Goal: Task Accomplishment & Management: Manage account settings

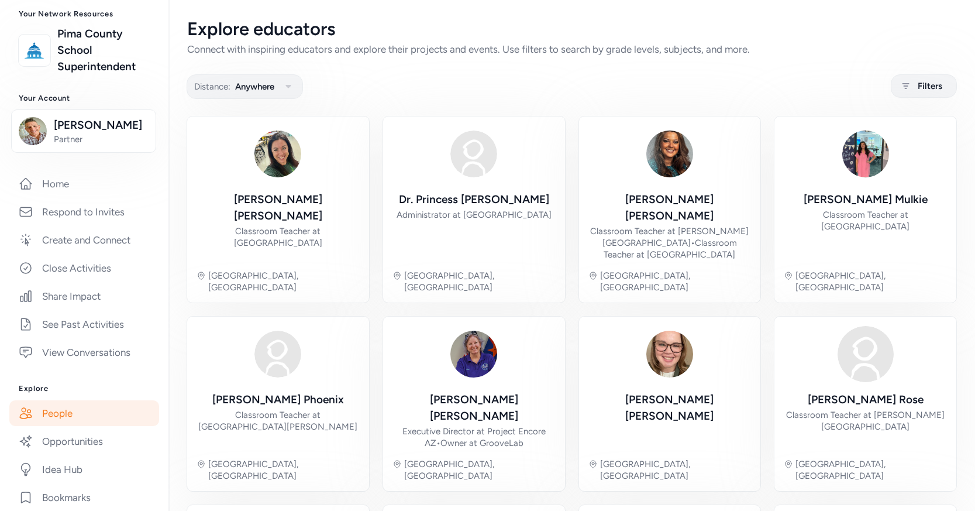
scroll to position [8, 0]
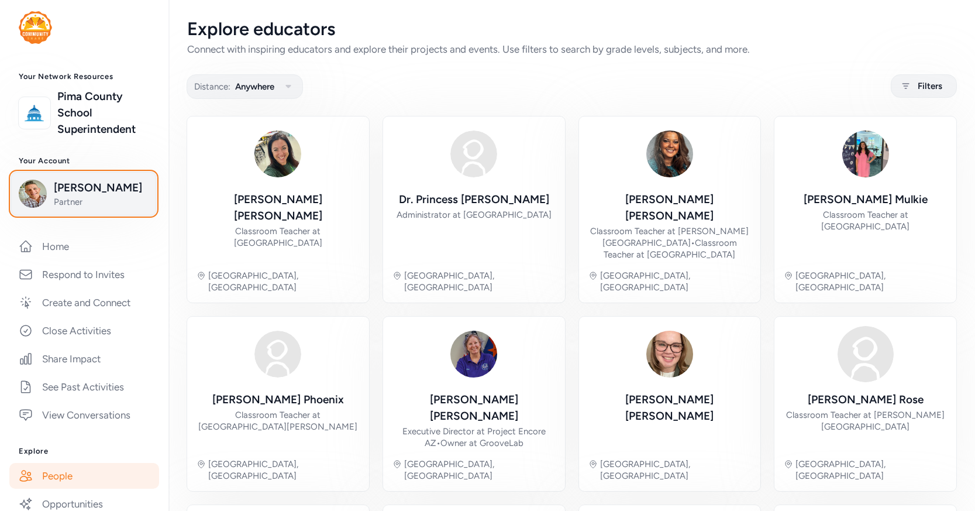
click at [91, 204] on span "Partner" at bounding box center [101, 202] width 95 height 12
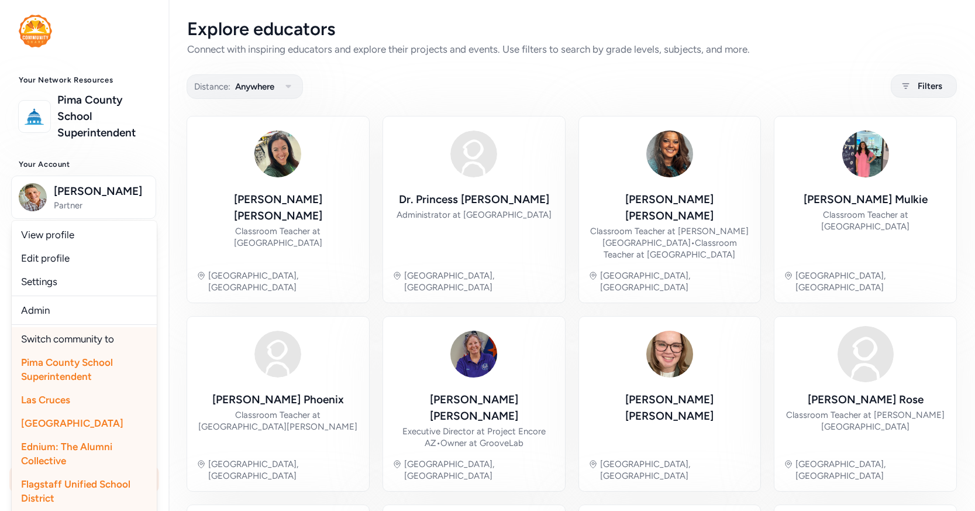
scroll to position [0, 0]
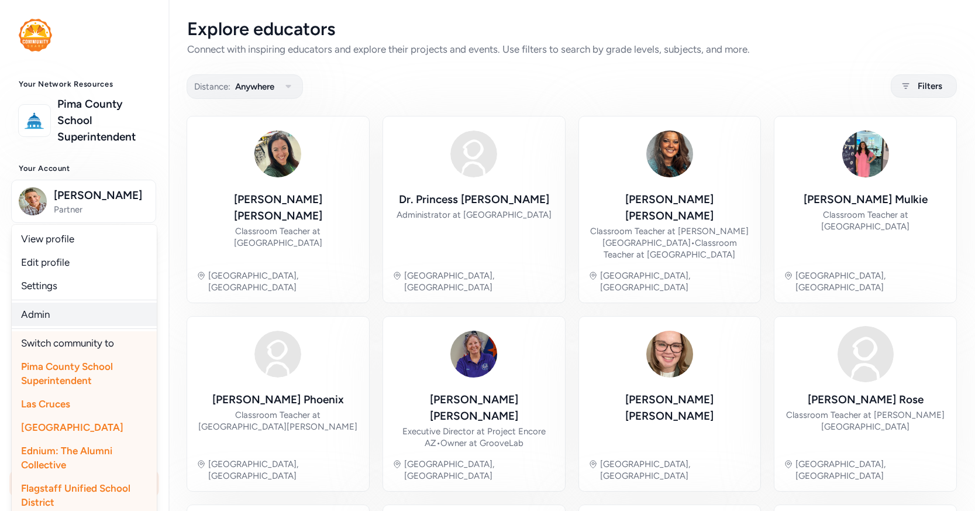
click at [82, 319] on link "Admin" at bounding box center [84, 314] width 145 height 23
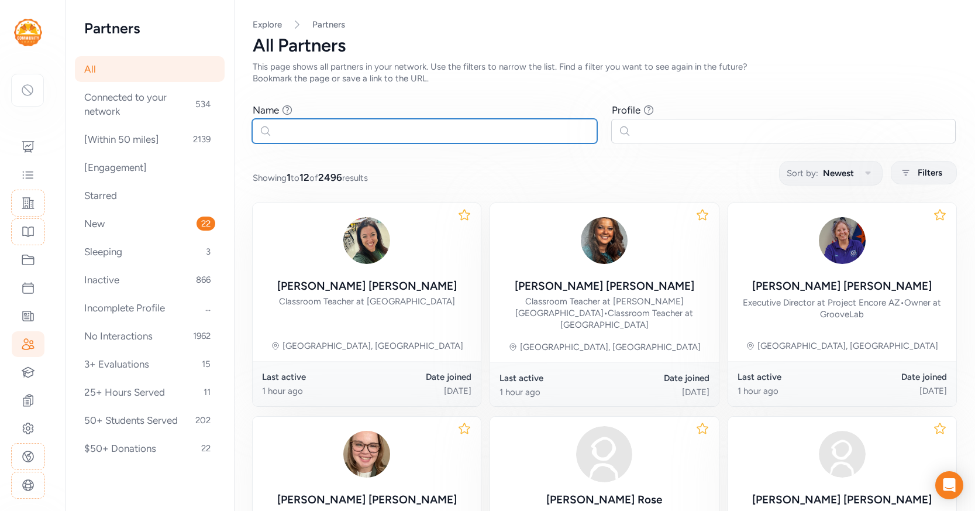
click at [366, 132] on input "text" at bounding box center [424, 131] width 345 height 25
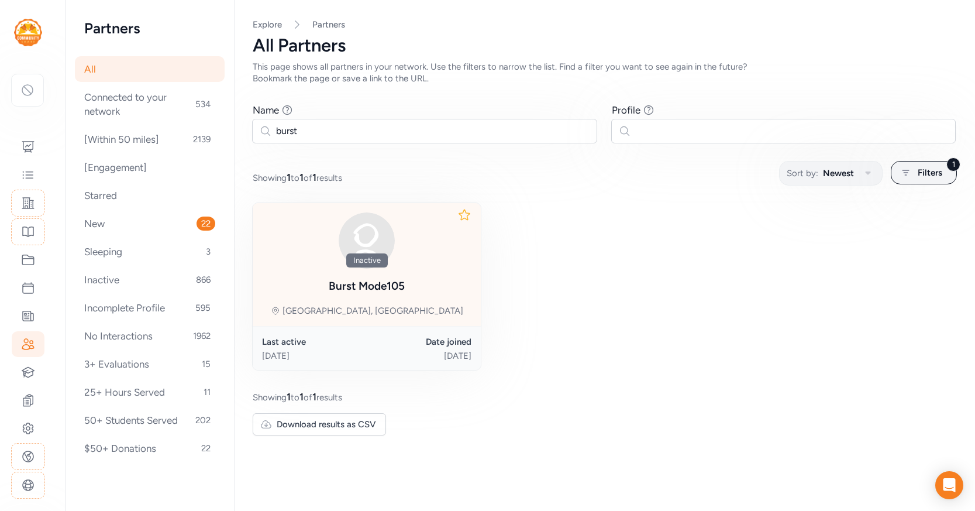
click at [432, 291] on div "Inactive Burst Mode105 Oro Valley, AZ" at bounding box center [367, 264] width 228 height 123
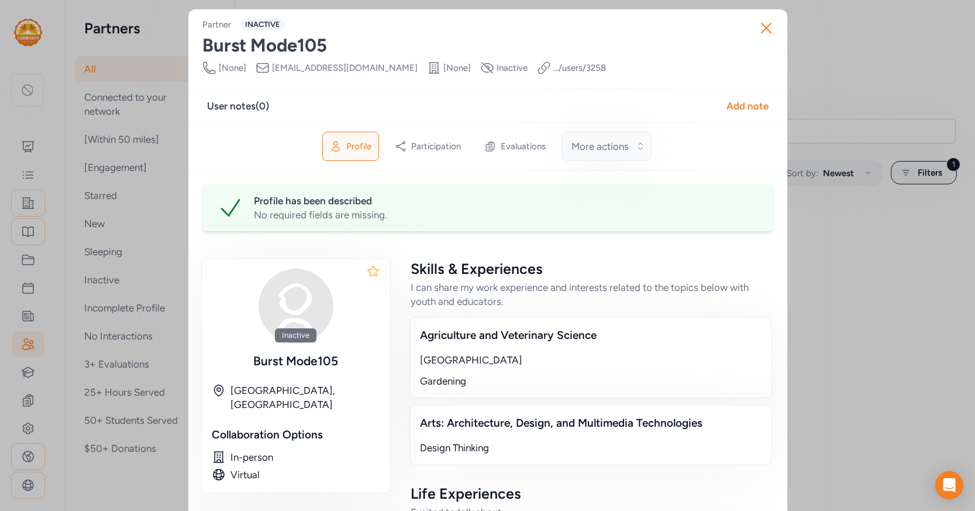
click at [618, 152] on span "More actions" at bounding box center [600, 146] width 57 height 14
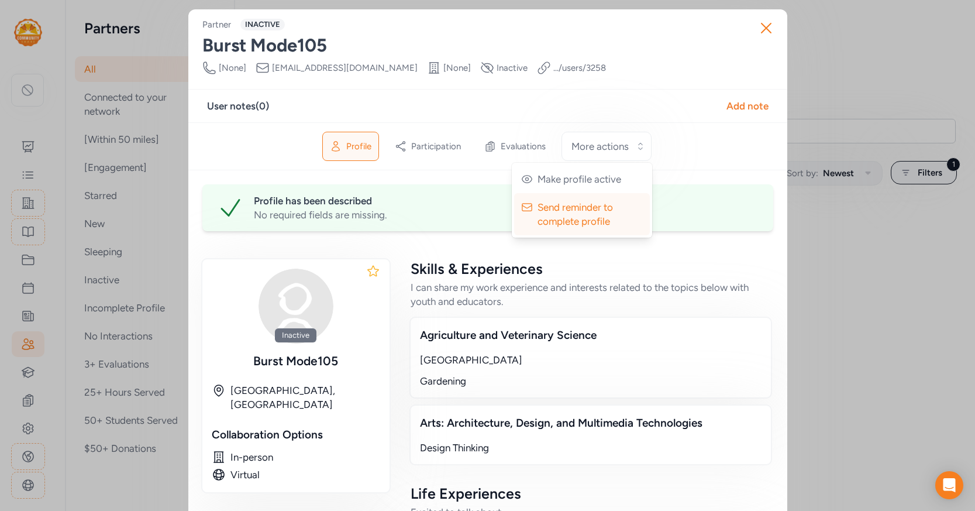
click at [624, 53] on div "Burst Mode105" at bounding box center [487, 45] width 571 height 21
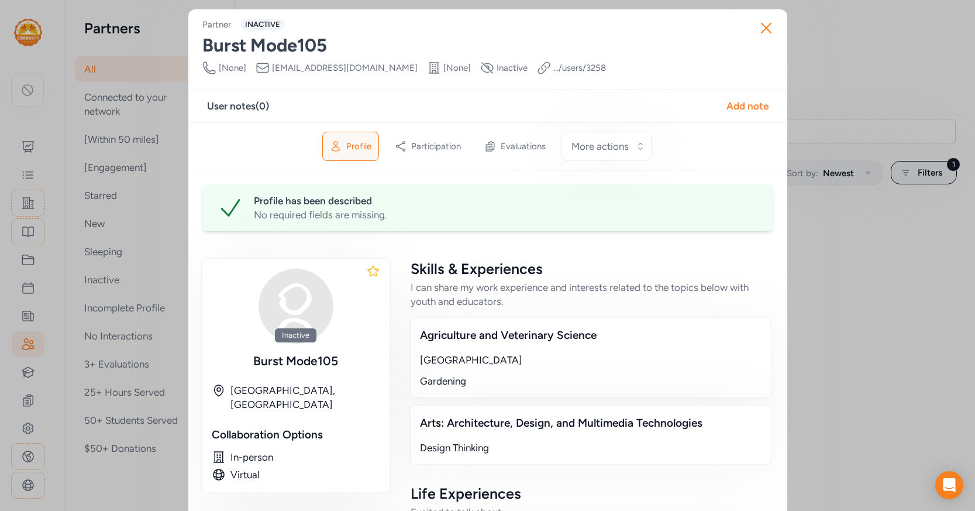
click at [554, 69] on link ".../users/ 3258" at bounding box center [580, 68] width 53 height 12
click at [769, 29] on icon "button" at bounding box center [766, 28] width 19 height 19
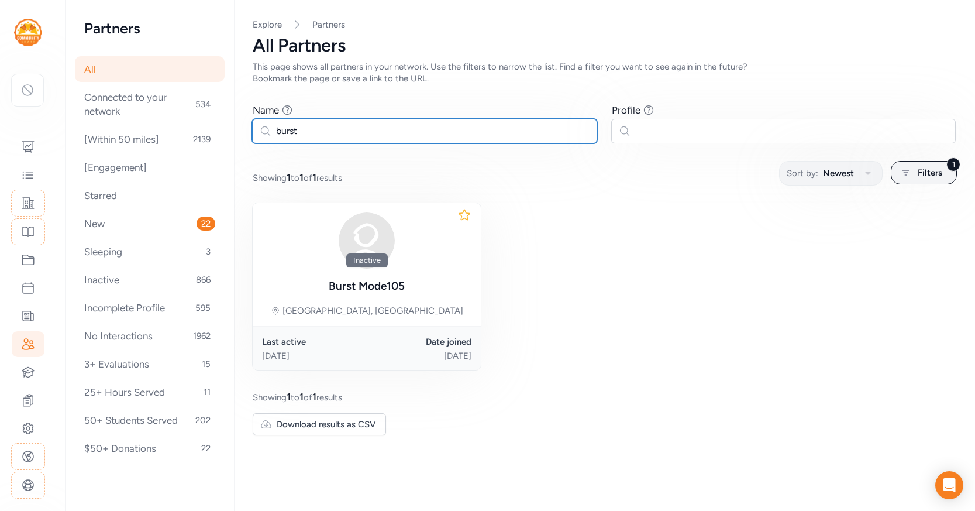
click at [298, 130] on input "burst" at bounding box center [424, 131] width 345 height 25
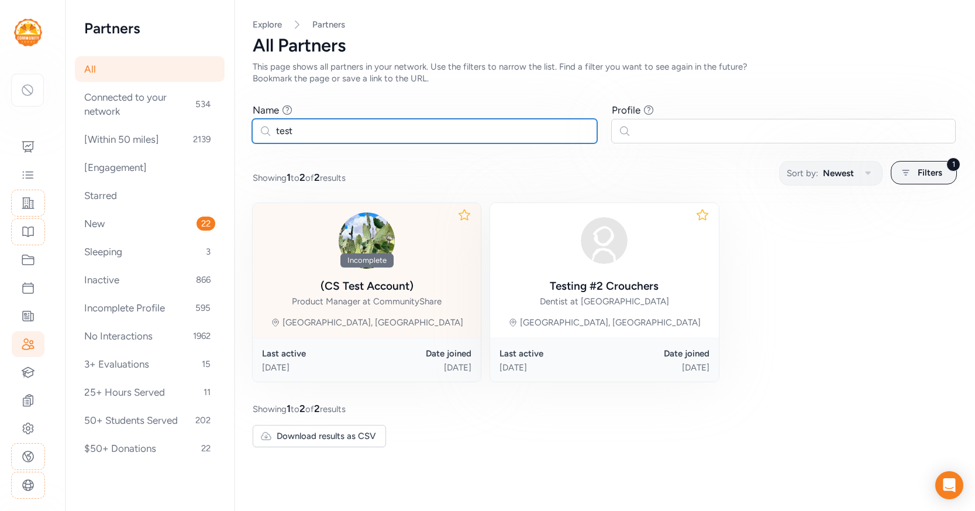
type input "test"
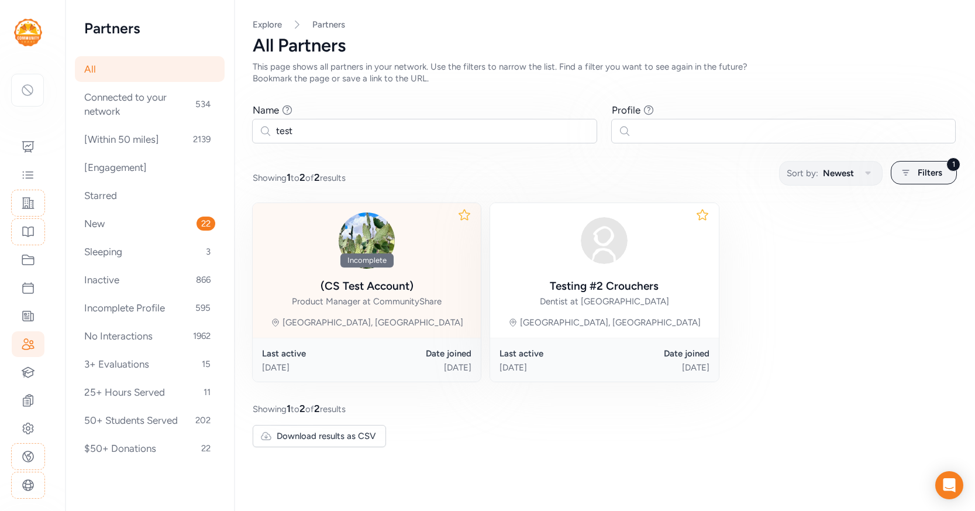
click at [438, 307] on div "Incomplete (CS Test Account) Product Manager at CommunityShare Oro Valley, AZ" at bounding box center [367, 270] width 228 height 135
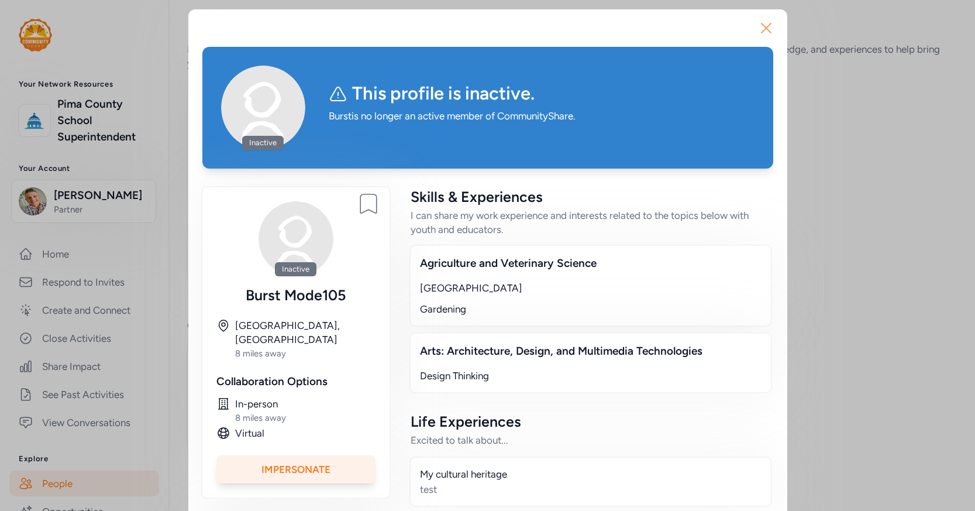
click at [767, 28] on icon "button" at bounding box center [766, 28] width 19 height 19
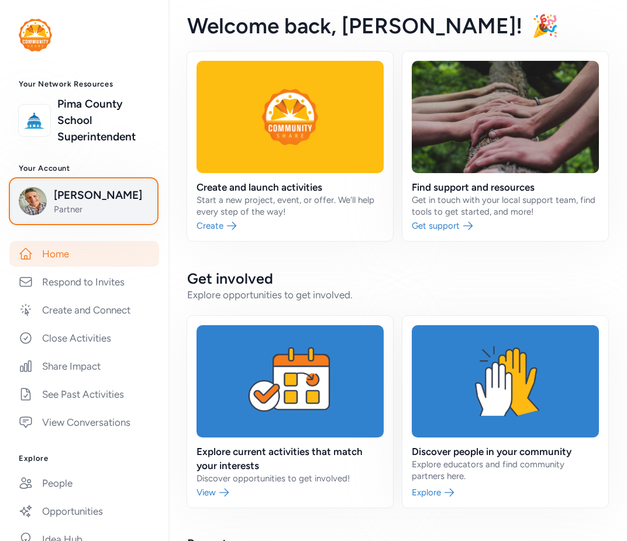
click at [97, 211] on span "Partner" at bounding box center [101, 210] width 95 height 12
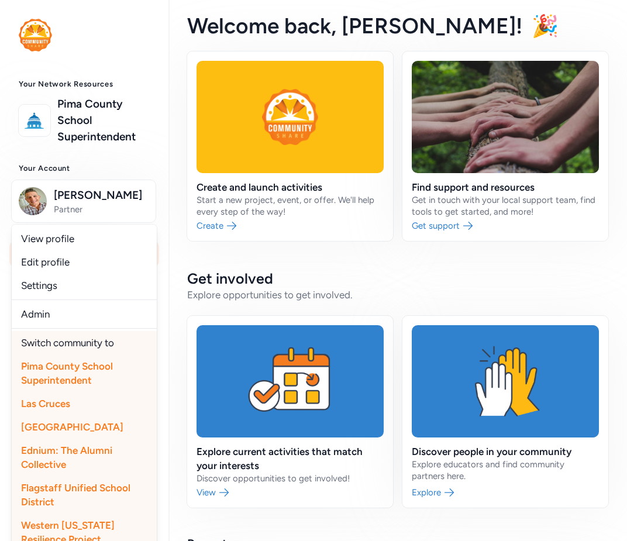
click at [173, 181] on div "Create and launch activities Start a new project, event, or offer. We'll help e…" at bounding box center [398, 403] width 459 height 704
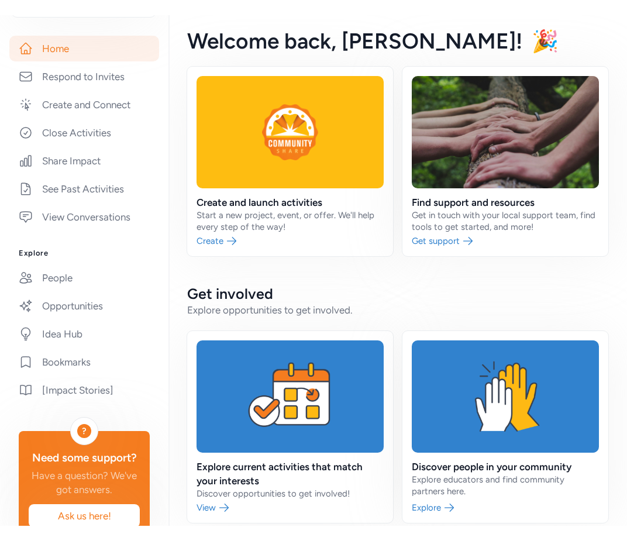
scroll to position [221, 0]
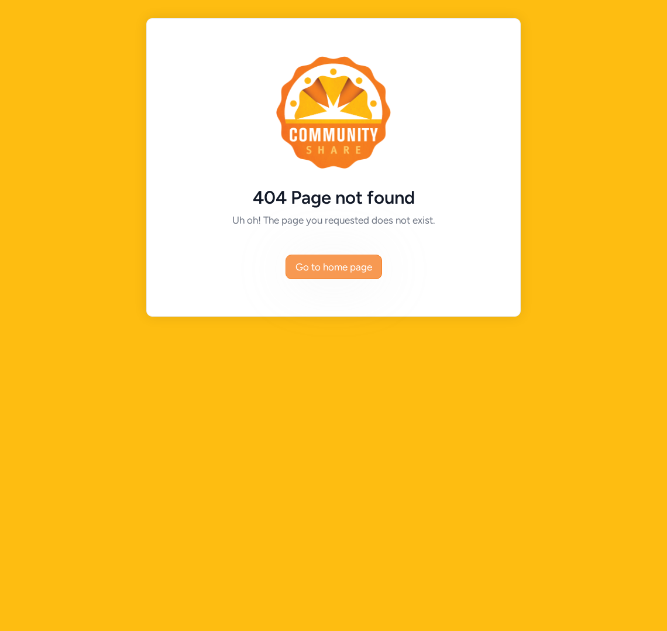
click at [343, 274] on button "Go to home page" at bounding box center [334, 267] width 97 height 25
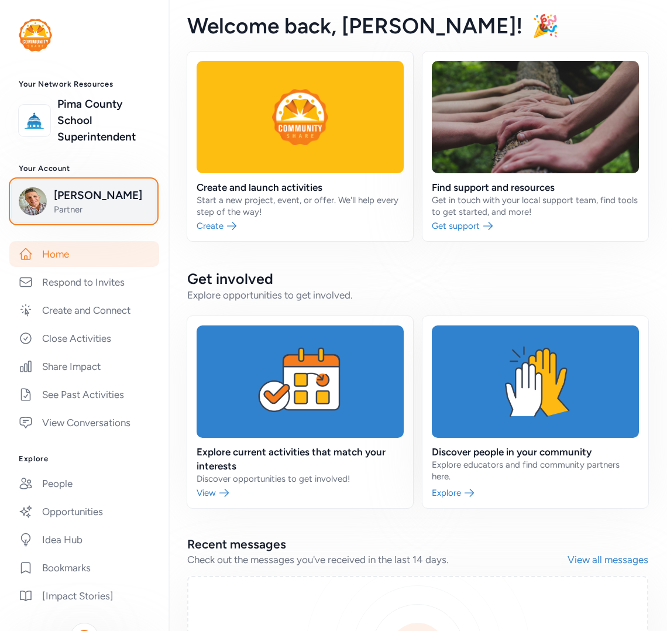
click at [93, 209] on span "Partner" at bounding box center [101, 210] width 95 height 12
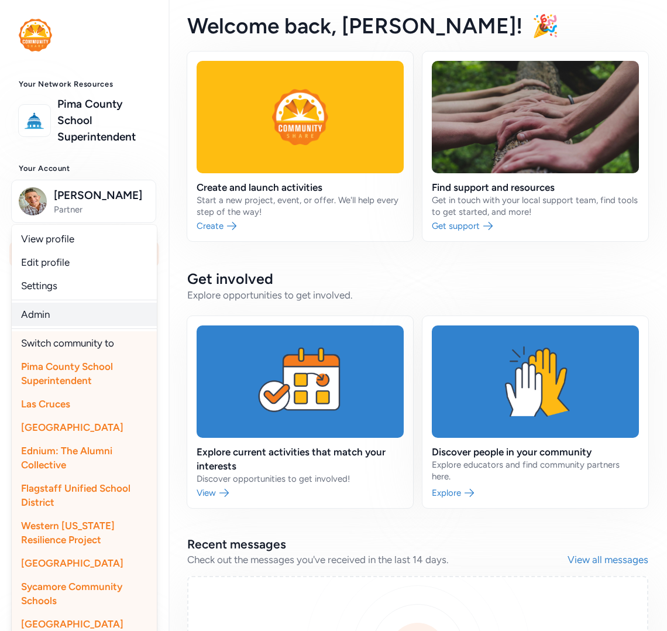
click at [73, 311] on link "Admin" at bounding box center [84, 314] width 145 height 23
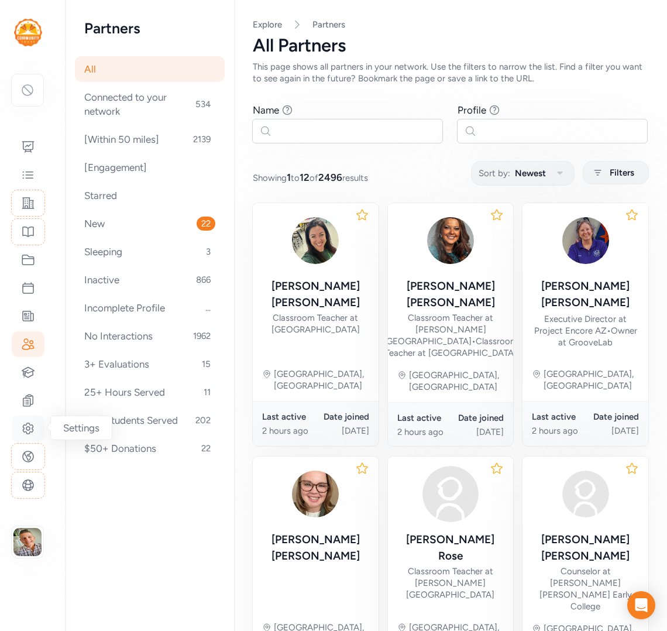
click at [25, 429] on icon at bounding box center [28, 428] width 14 height 14
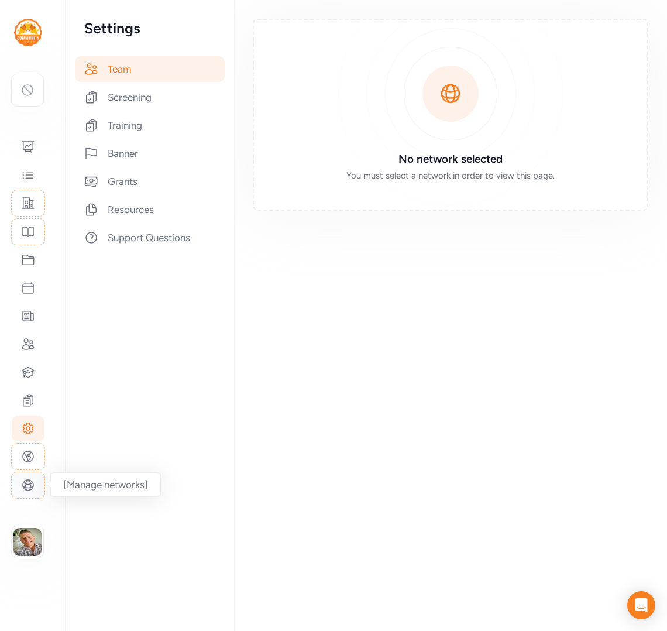
click at [32, 482] on icon at bounding box center [28, 485] width 11 height 11
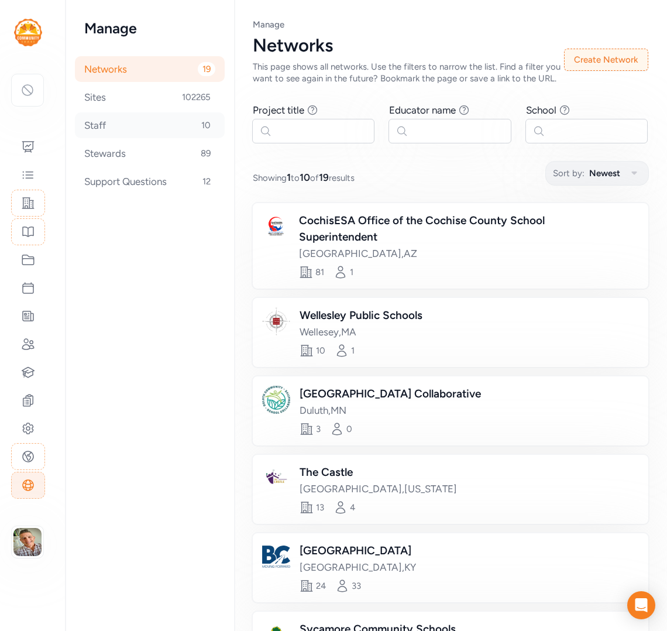
click at [101, 119] on div "Staff 10" at bounding box center [150, 125] width 150 height 26
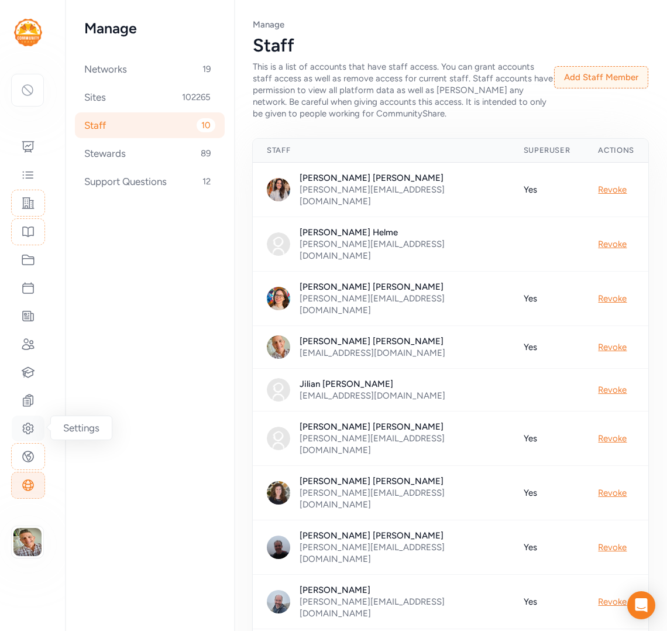
click at [29, 427] on icon at bounding box center [28, 429] width 4 height 4
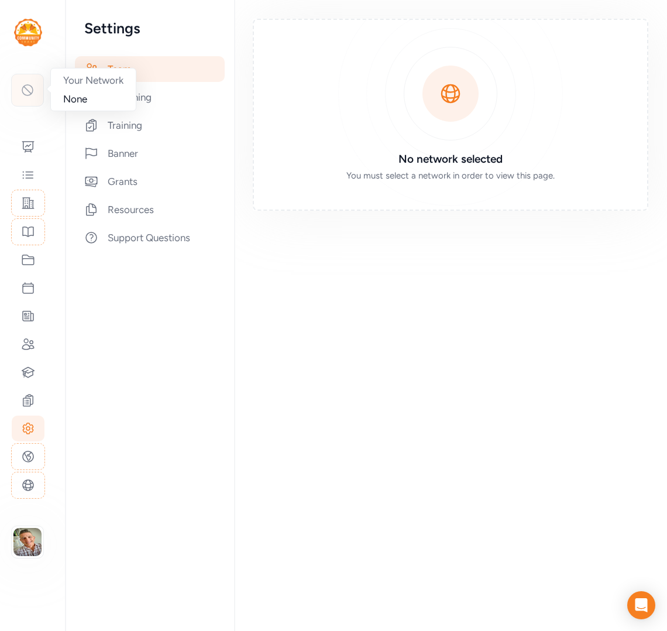
click at [27, 94] on icon at bounding box center [27, 90] width 14 height 14
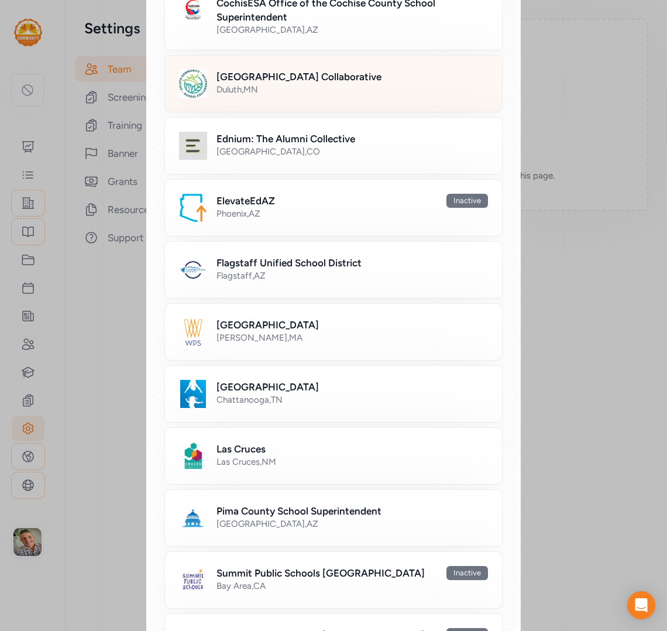
scroll to position [359, 0]
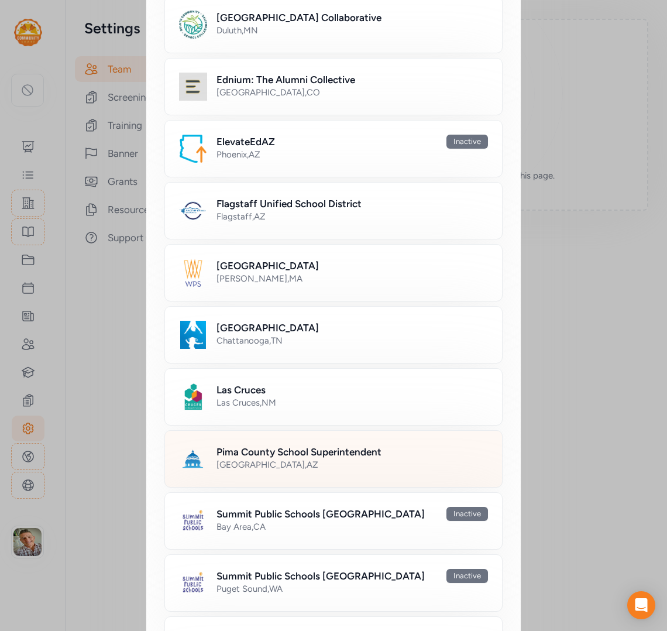
click at [264, 457] on h2 "Pima County School Superintendent" at bounding box center [298, 452] width 165 height 14
